Goal: Task Accomplishment & Management: Complete application form

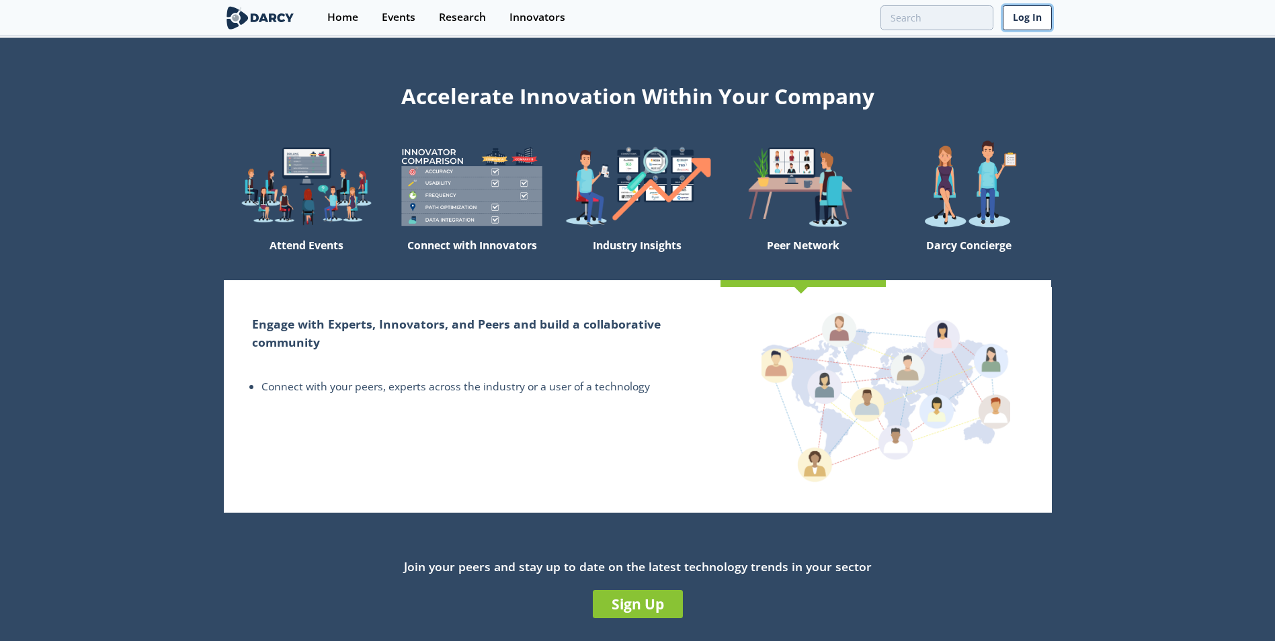
click at [1025, 18] on link "Log In" at bounding box center [1027, 17] width 49 height 25
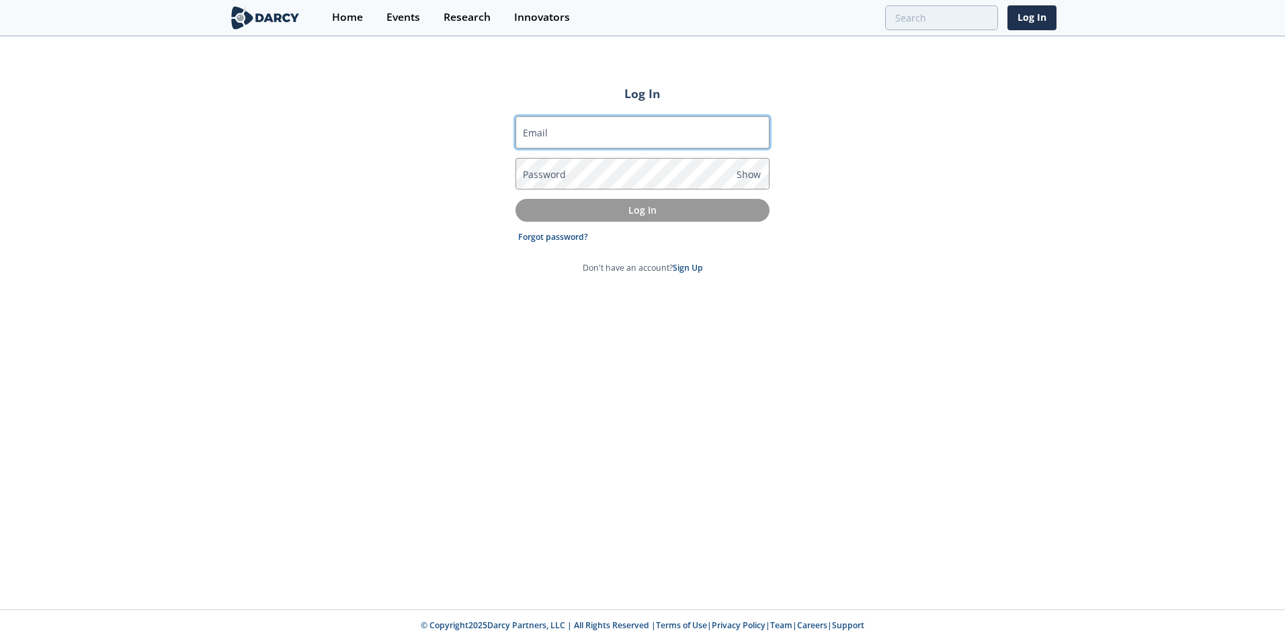
click at [630, 121] on input "Email" at bounding box center [642, 132] width 254 height 32
type input "[PERSON_NAME][EMAIL_ADDRESS][DOMAIN_NAME]"
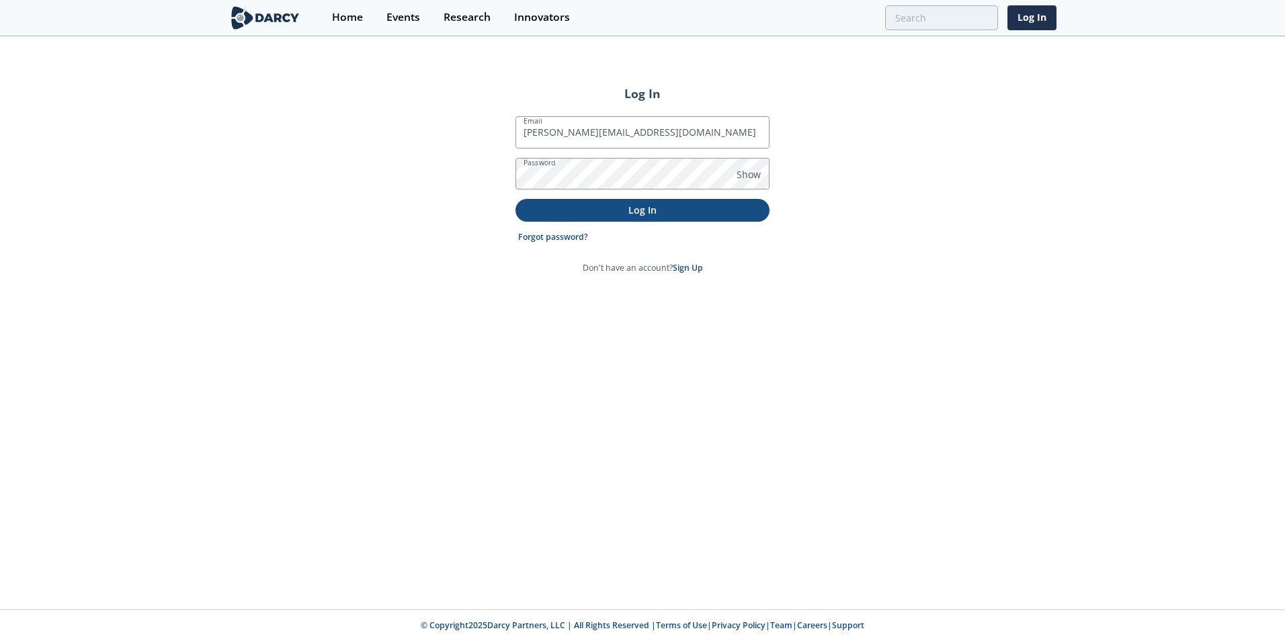
click at [639, 210] on p "Log In" at bounding box center [642, 210] width 235 height 14
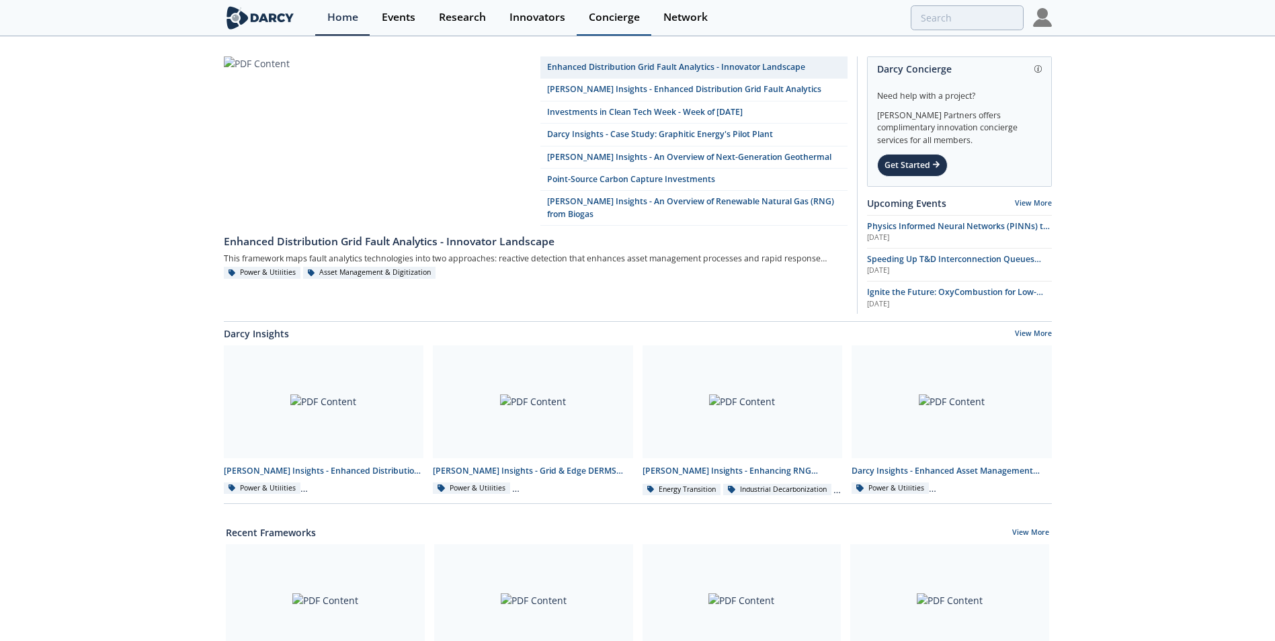
click at [599, 15] on div "Concierge" at bounding box center [614, 17] width 51 height 11
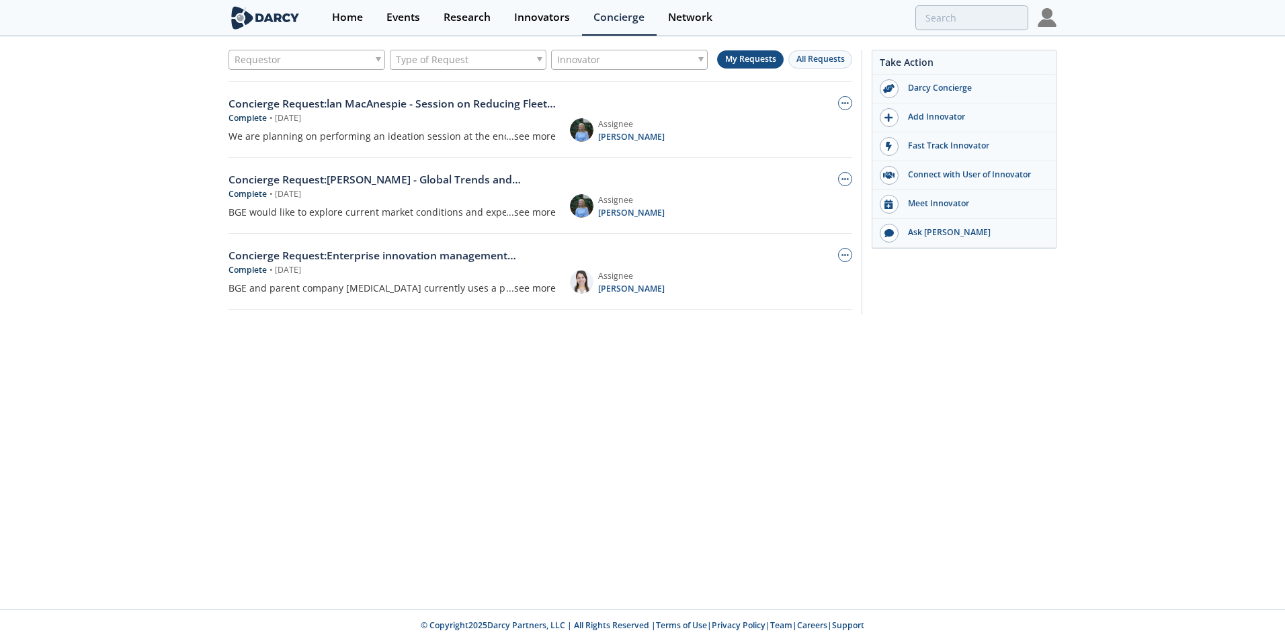
click at [378, 56] on div "Requestor" at bounding box center [306, 60] width 157 height 20
click at [294, 83] on input "search" at bounding box center [307, 82] width 150 height 18
type input "[PERSON_NAME]"
click at [464, 58] on span "Type of Request" at bounding box center [432, 59] width 73 height 19
click at [572, 61] on span "Innovator" at bounding box center [578, 59] width 43 height 19
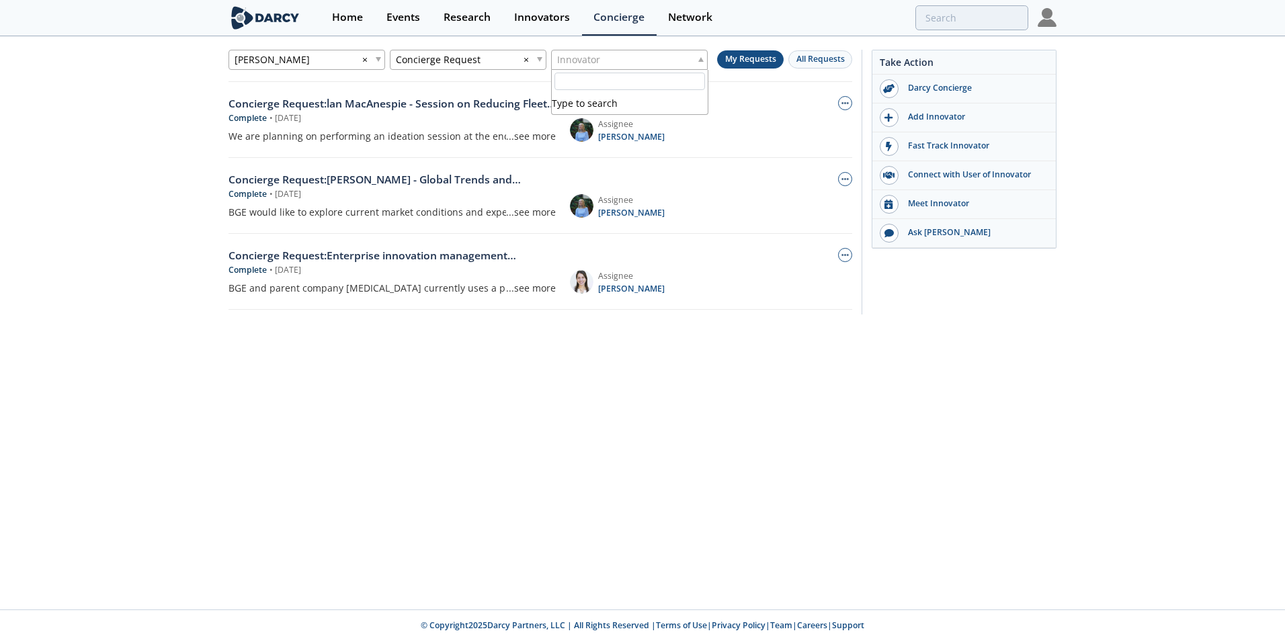
click at [502, 386] on div "[PERSON_NAME] × Concierge Request × Innovator My Requests All Requests Concierg…" at bounding box center [642, 324] width 1285 height 572
click at [756, 60] on button "My Requests" at bounding box center [750, 59] width 67 height 18
click at [937, 90] on div "Darcy Concierge" at bounding box center [973, 88] width 151 height 12
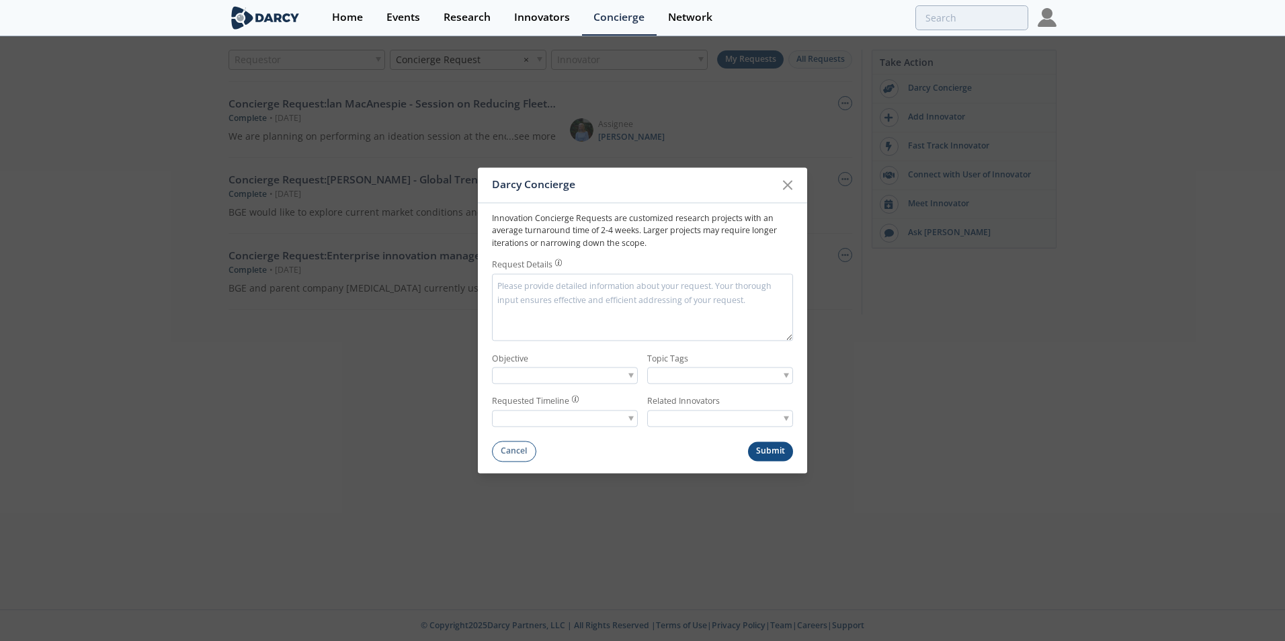
click at [654, 284] on textarea "Request Details" at bounding box center [642, 306] width 301 height 67
click at [608, 286] on textarea "Request Details" at bounding box center [642, 306] width 301 height 67
click at [568, 292] on textarea "Request Details" at bounding box center [642, 306] width 301 height 67
click at [583, 292] on textarea "Request Details" at bounding box center [642, 306] width 301 height 67
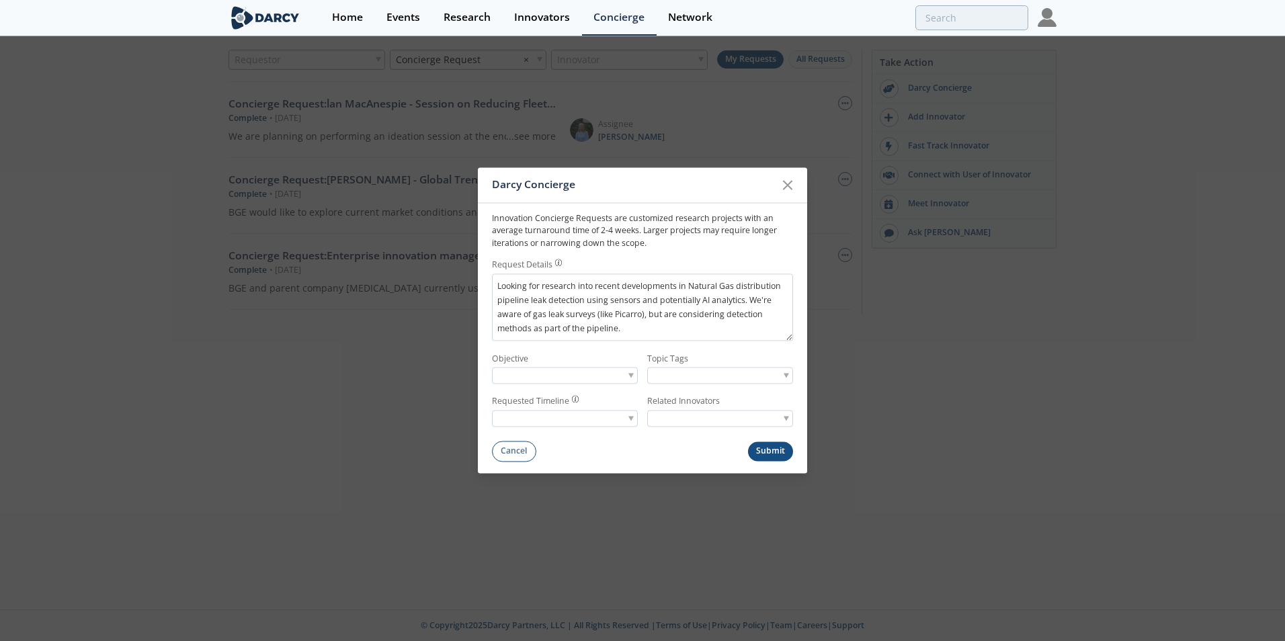
type textarea "Looking for research into recent developments in Natural Gas distribution pipel…"
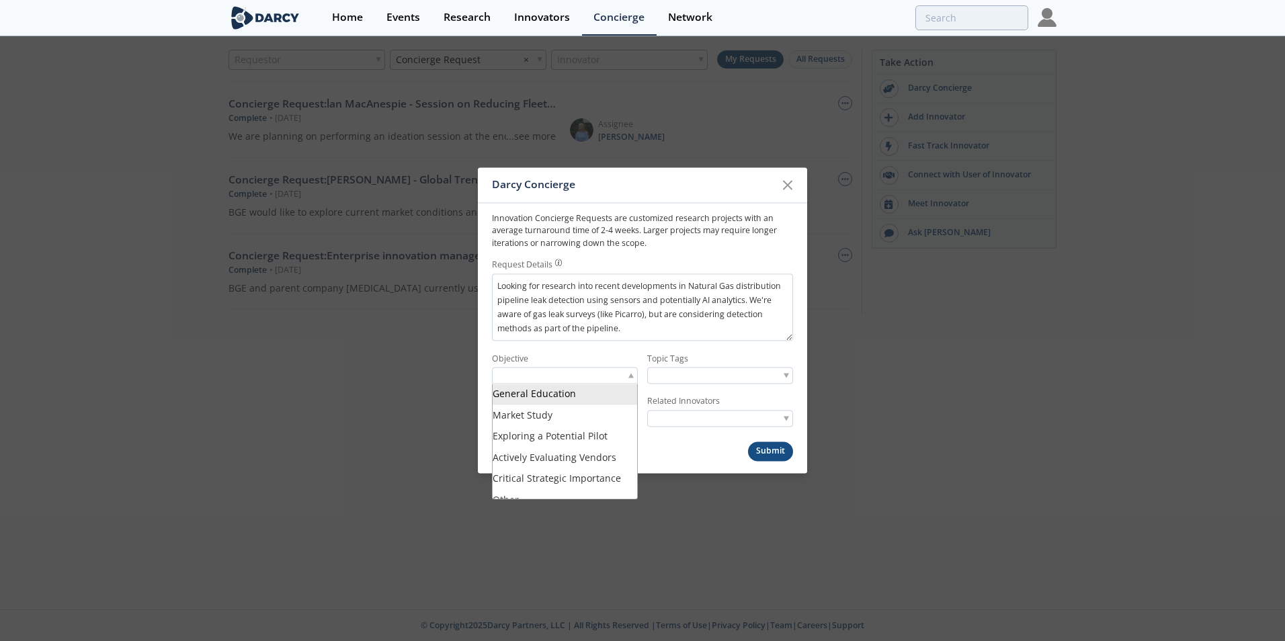
click at [633, 376] on span at bounding box center [630, 376] width 5 height 5
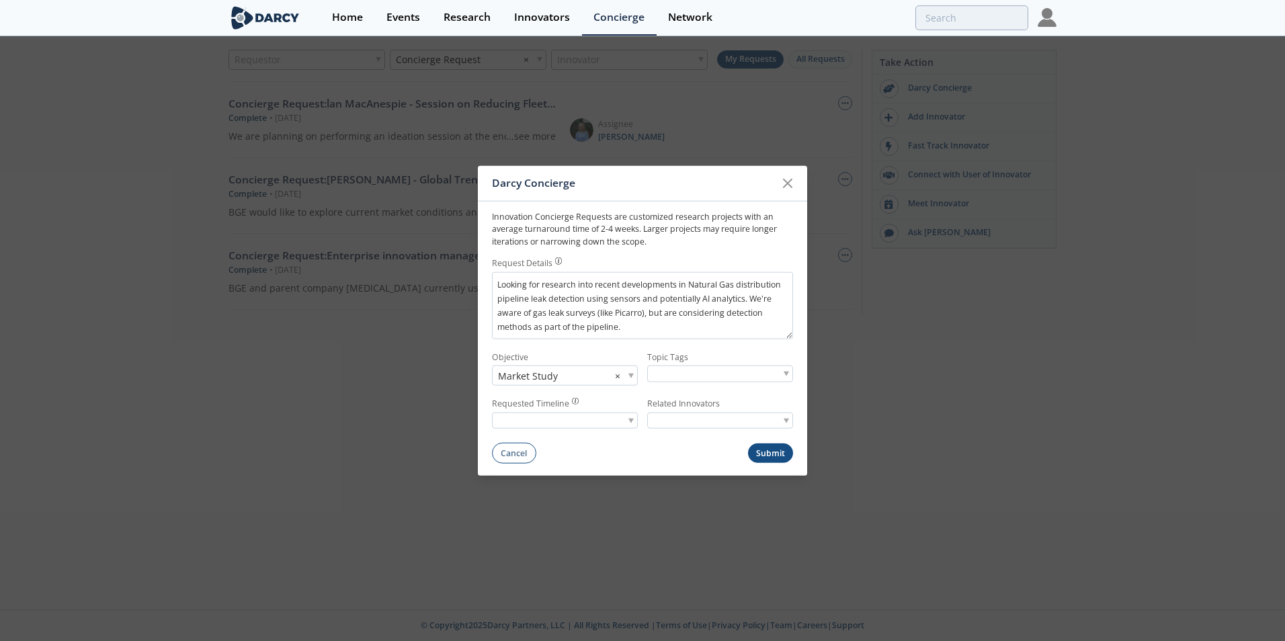
click at [786, 372] on span at bounding box center [786, 374] width 5 height 5
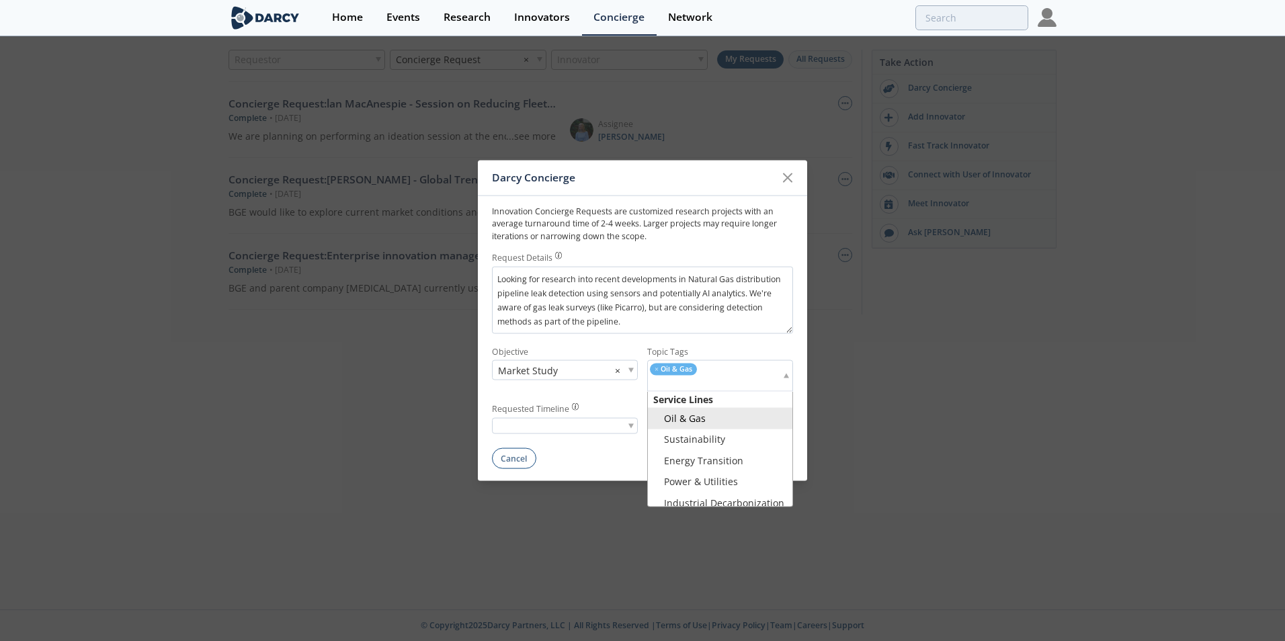
click at [789, 376] on div "× Oil & Gas" at bounding box center [720, 375] width 146 height 31
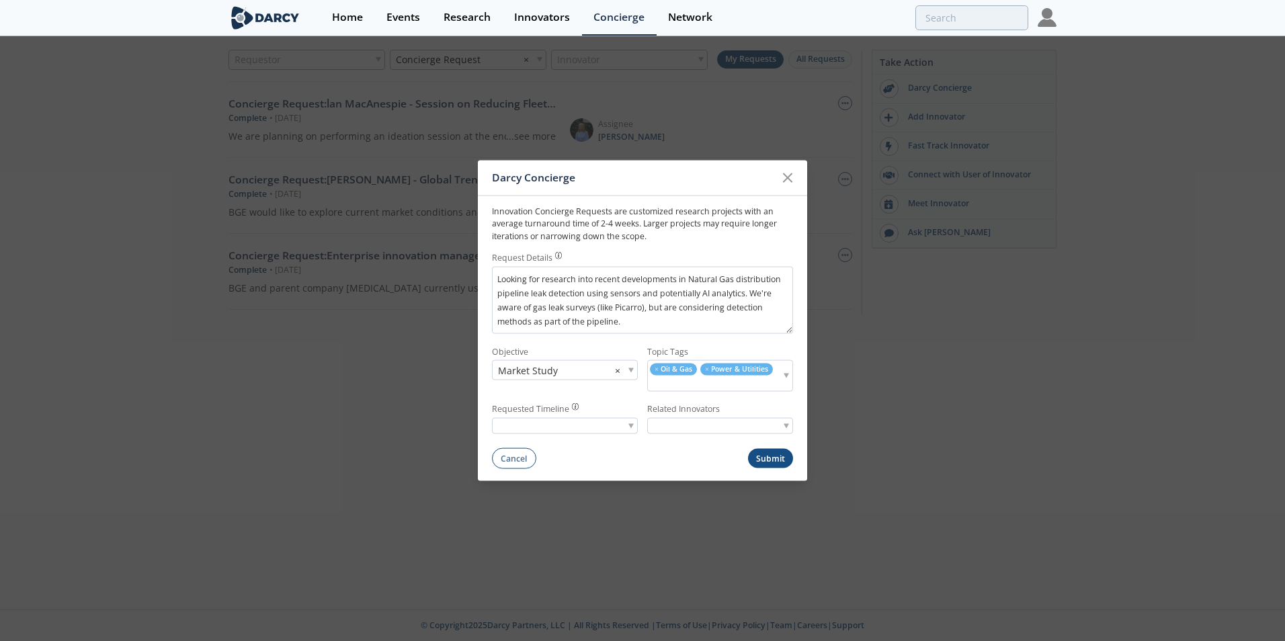
click at [784, 376] on span at bounding box center [786, 376] width 5 height 5
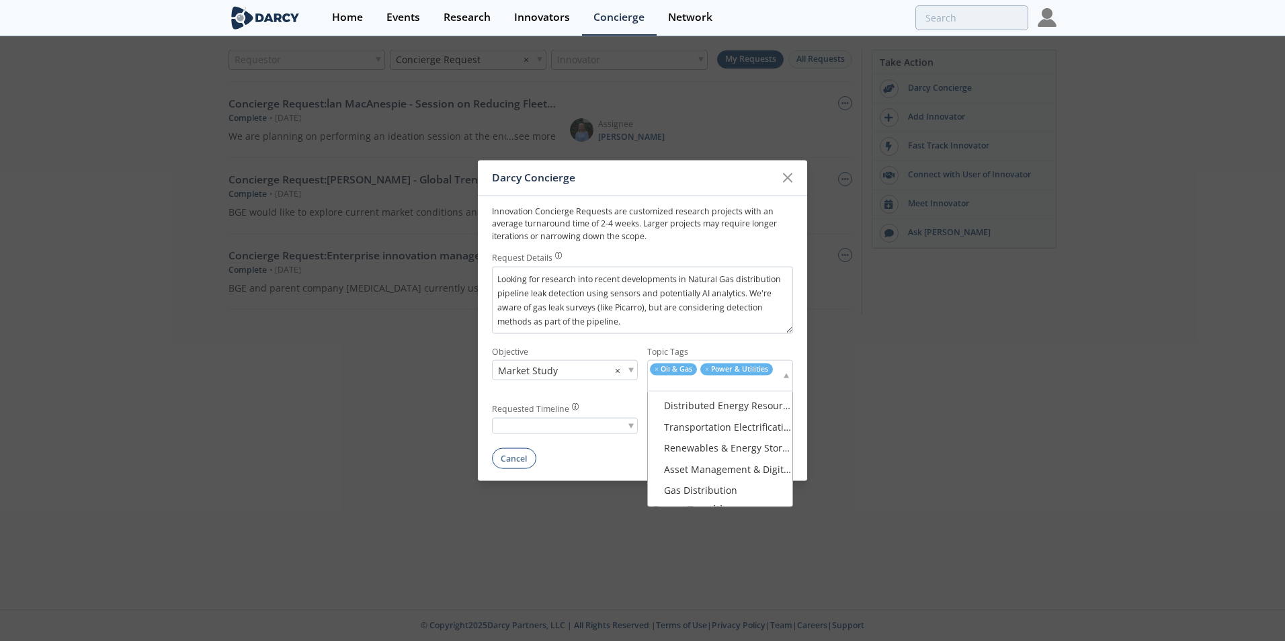
scroll to position [370, 0]
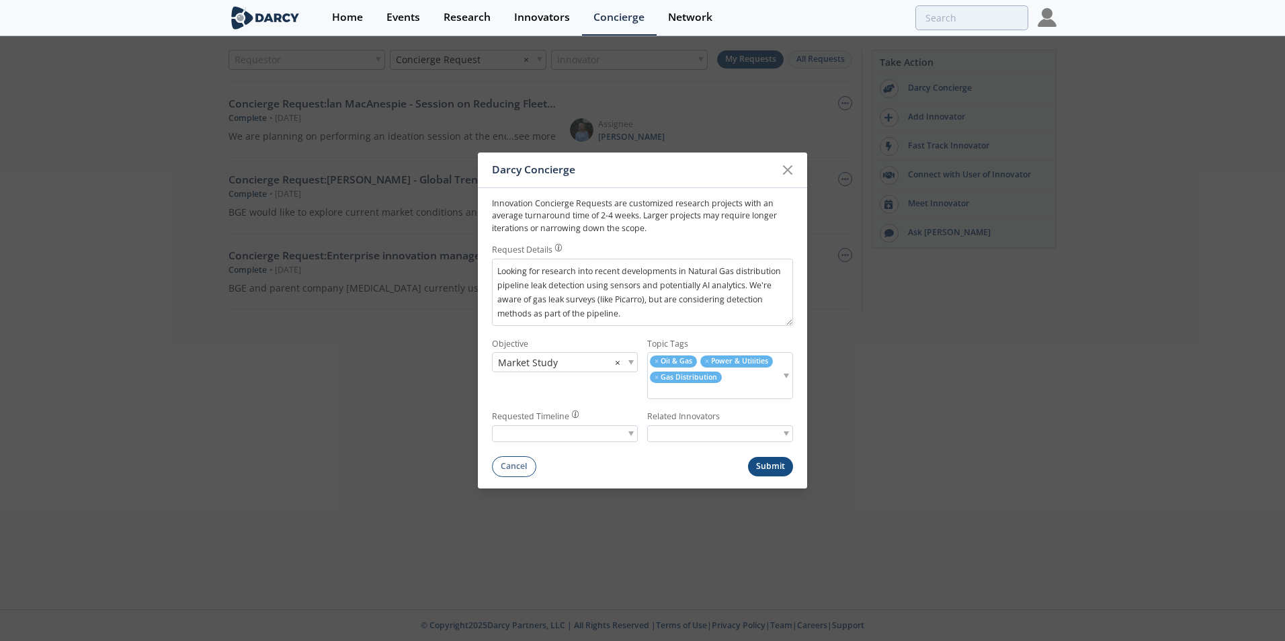
click at [630, 430] on div at bounding box center [565, 433] width 146 height 17
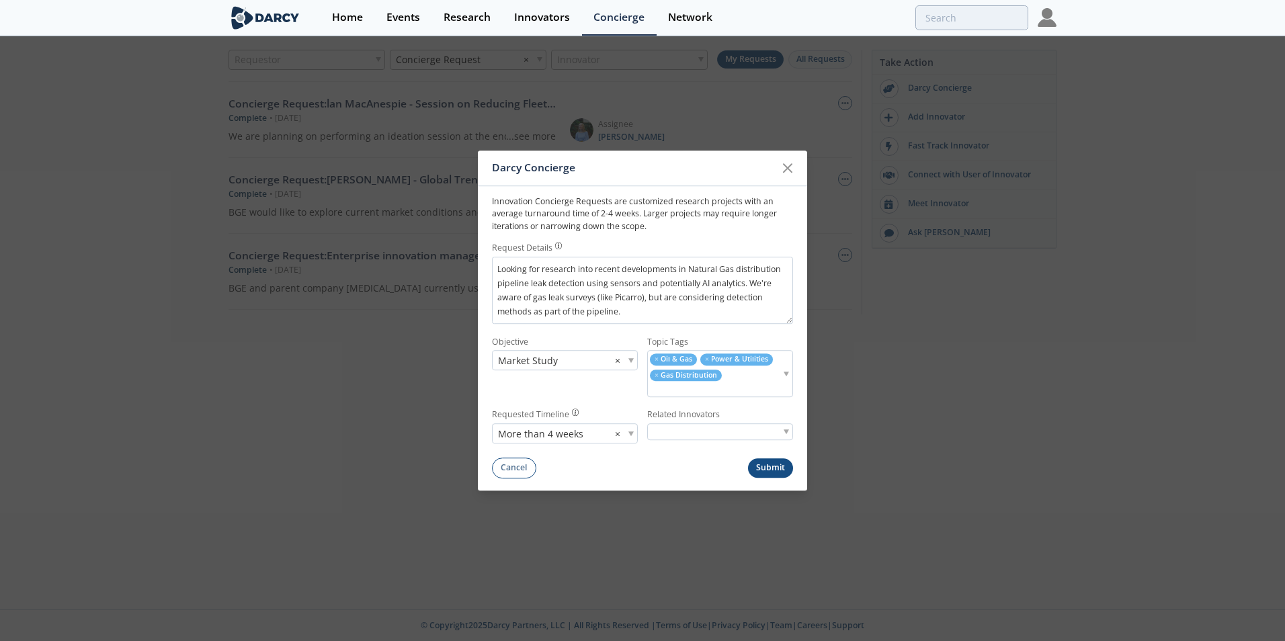
click at [783, 429] on div at bounding box center [720, 431] width 146 height 17
type input "m"
type input "l"
type input "a"
type input "k"
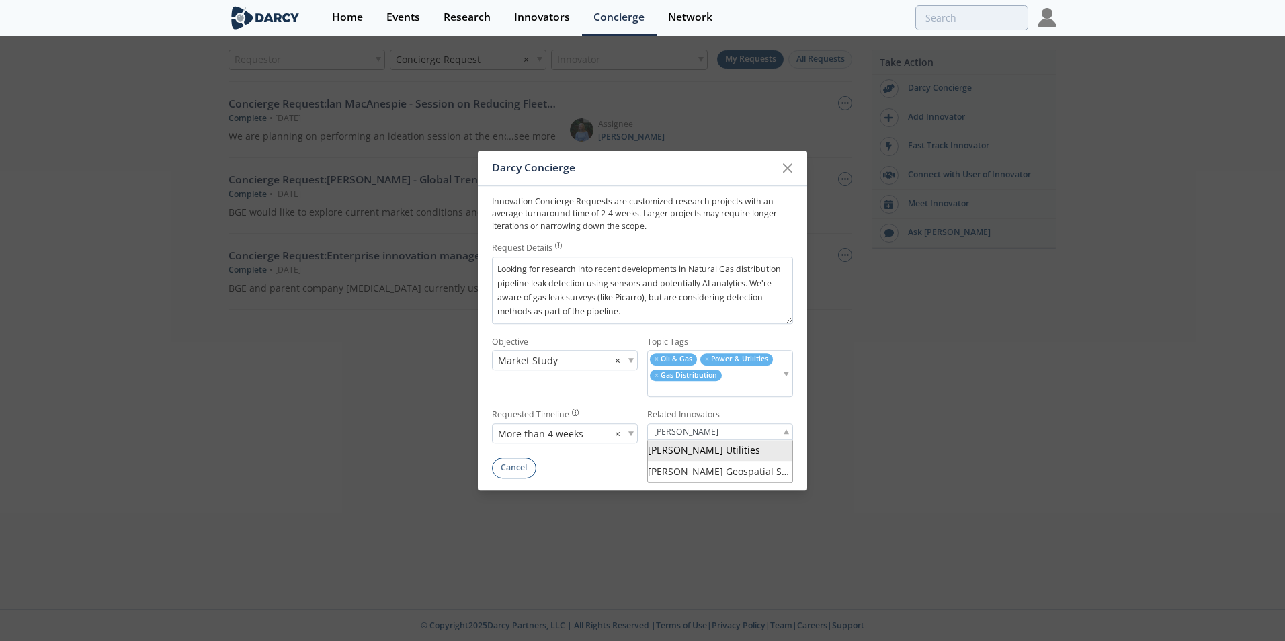
type input "[PERSON_NAME]"
type input "esim"
click at [748, 458] on button "Submit" at bounding box center [771, 467] width 46 height 19
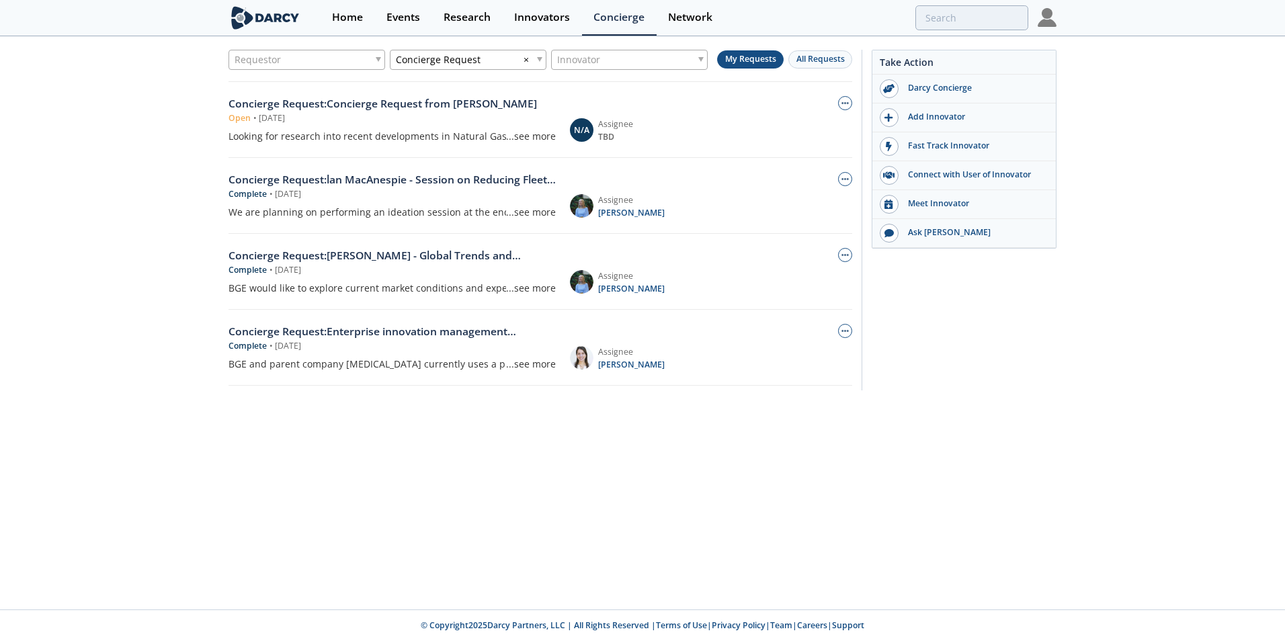
click at [484, 134] on div "Looking for research into recent developments in Natural Gas distribution pipel…" at bounding box center [391, 136] width 327 height 14
click at [539, 134] on div "...see more" at bounding box center [531, 136] width 50 height 14
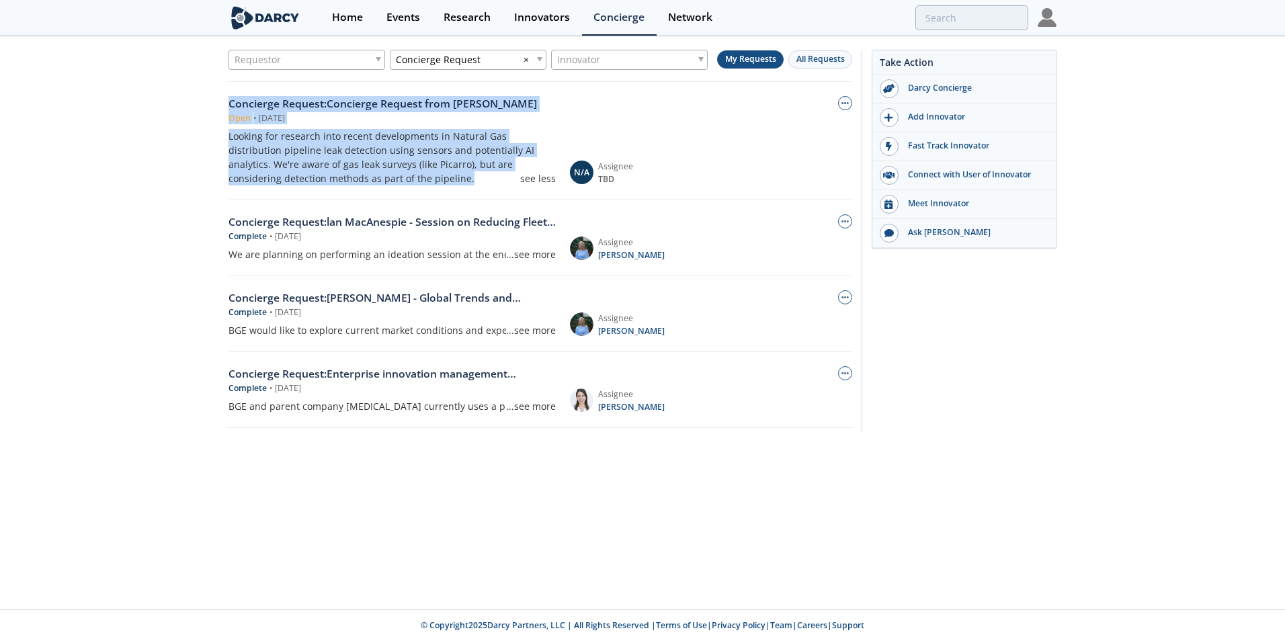
drag, startPoint x: 352, startPoint y: 173, endPoint x: 203, endPoint y: 99, distance: 166.2
click at [203, 99] on div "Requestor Concierge Request × Innovator My Requests All Requests Concierge Requ…" at bounding box center [642, 245] width 1285 height 414
drag, startPoint x: 203, startPoint y: 99, endPoint x: 335, endPoint y: 146, distance: 139.9
copy div "Concierge Request : Concierge Request from [PERSON_NAME] Open • [DATE] Looking …"
